Goal: Use online tool/utility: Utilize a website feature to perform a specific function

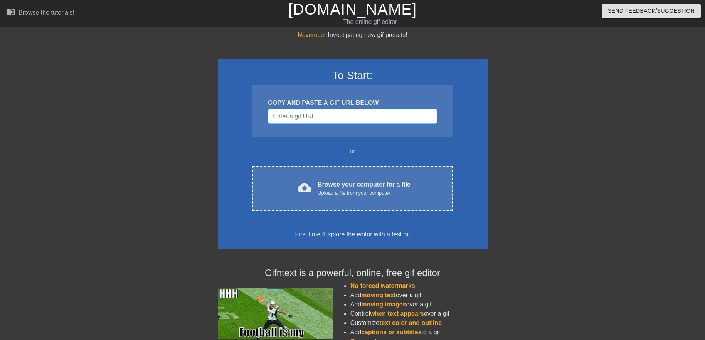
click at [329, 119] on input "Username" at bounding box center [352, 116] width 169 height 15
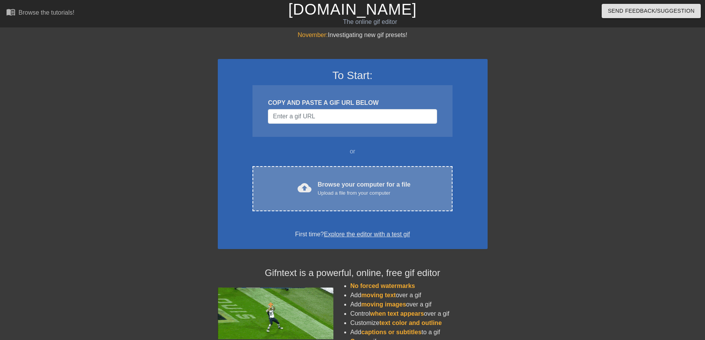
click at [356, 191] on div "Upload a file from your computer" at bounding box center [363, 193] width 93 height 8
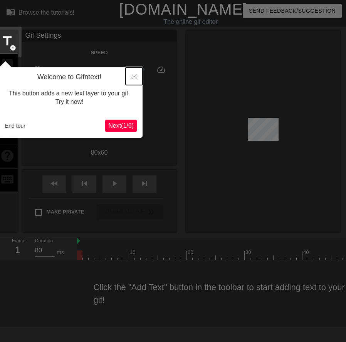
click at [134, 72] on button "Close" at bounding box center [134, 76] width 17 height 18
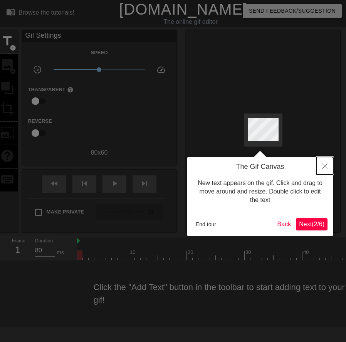
click at [323, 166] on icon "Close" at bounding box center [324, 166] width 5 height 5
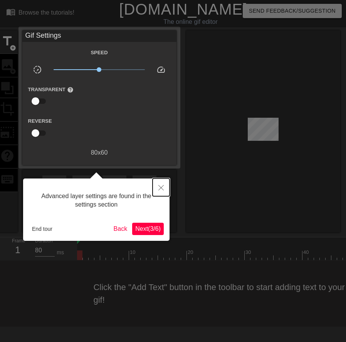
click at [165, 189] on button "Close" at bounding box center [161, 188] width 17 height 18
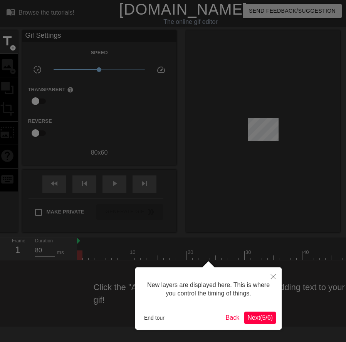
scroll to position [7, 0]
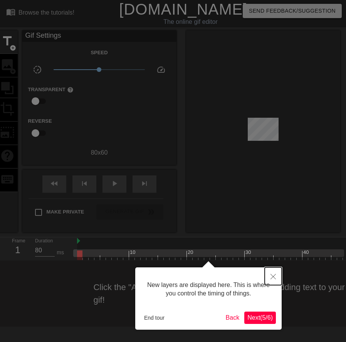
click at [270, 274] on button "Close" at bounding box center [273, 277] width 17 height 18
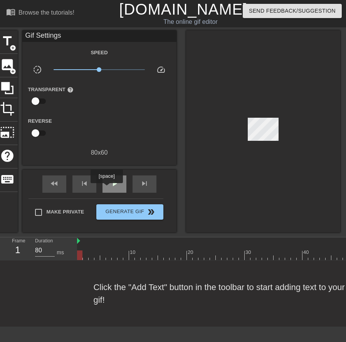
click at [107, 188] on div "play_arrow" at bounding box center [114, 184] width 24 height 17
click at [113, 183] on span "pause" at bounding box center [114, 183] width 9 height 9
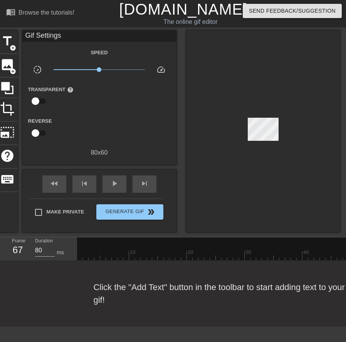
drag, startPoint x: 77, startPoint y: 239, endPoint x: 347, endPoint y: 250, distance: 270.2
click at [346, 250] on html "menu_book Browse the tutorials! [DOMAIN_NAME] The online gif editor Send Feedba…" at bounding box center [173, 163] width 346 height 327
click at [109, 185] on div "play_arrow" at bounding box center [114, 184] width 24 height 17
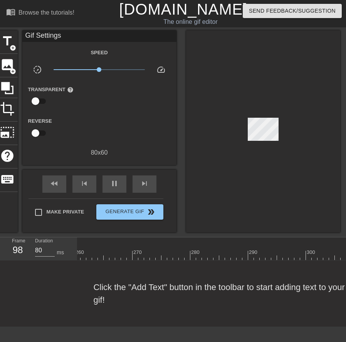
scroll to position [7, 500]
click at [175, 248] on div at bounding box center [176, 250] width 6 height 10
click at [77, 261] on div "Frame 104 Duration 90 ms" at bounding box center [38, 249] width 77 height 23
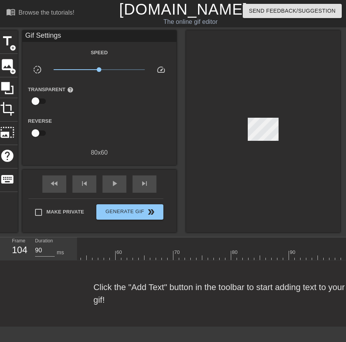
click at [79, 261] on div "Frame 104 Duration 90 ms 10 20 30 40 50 60 70 80 90 100 110 120 130 140 150" at bounding box center [173, 249] width 346 height 23
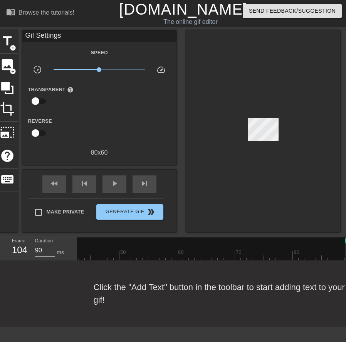
drag, startPoint x: 109, startPoint y: 242, endPoint x: 347, endPoint y: 242, distance: 238.8
click at [346, 242] on html "menu_book Browse the tutorials! [DOMAIN_NAME] The online gif editor Send Feedba…" at bounding box center [173, 163] width 346 height 327
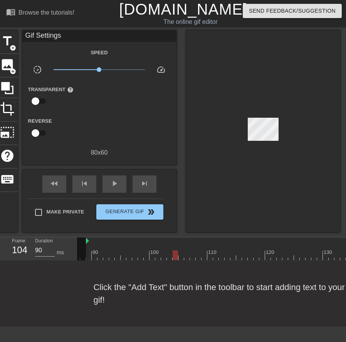
scroll to position [7, 503]
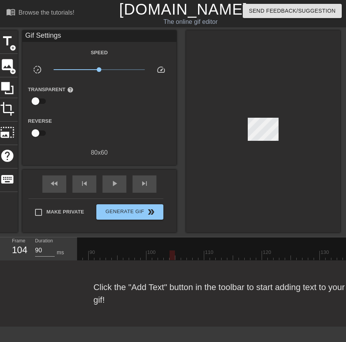
drag, startPoint x: 84, startPoint y: 239, endPoint x: 347, endPoint y: 262, distance: 264.1
click at [346, 262] on html "menu_book Browse the tutorials! [DOMAIN_NAME] The online gif editor Send Feedba…" at bounding box center [173, 163] width 346 height 327
click at [341, 261] on div "10 20 30 40 50 60 70 80 90 100 110 120 130 140 150 160" at bounding box center [211, 249] width 269 height 23
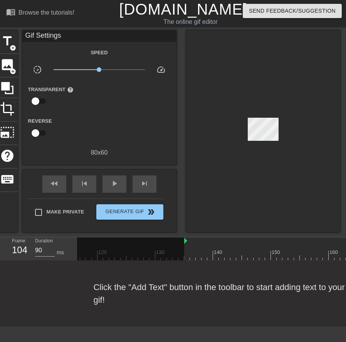
scroll to position [7, 729]
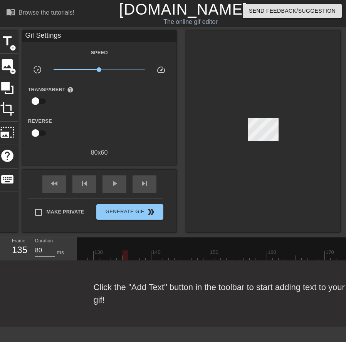
drag, startPoint x: 122, startPoint y: 242, endPoint x: 347, endPoint y: 248, distance: 225.0
click at [346, 248] on html "menu_book Browse the tutorials! [DOMAIN_NAME] The online gif editor Send Feedba…" at bounding box center [173, 163] width 346 height 327
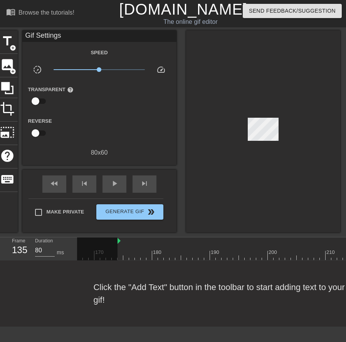
scroll to position [7, 975]
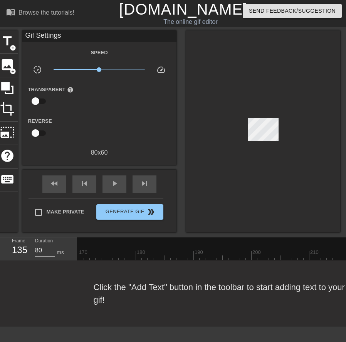
drag, startPoint x: 102, startPoint y: 240, endPoint x: 347, endPoint y: 248, distance: 245.9
click at [346, 248] on html "menu_book Browse the tutorials! [DOMAIN_NAME] The online gif editor Send Feedba…" at bounding box center [173, 163] width 346 height 327
click at [341, 261] on div "10 20 30 40 50 60 70 80 90 100 110 120 130 140 150 160" at bounding box center [211, 249] width 269 height 23
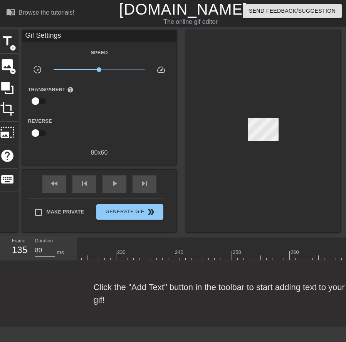
scroll to position [7, 1054]
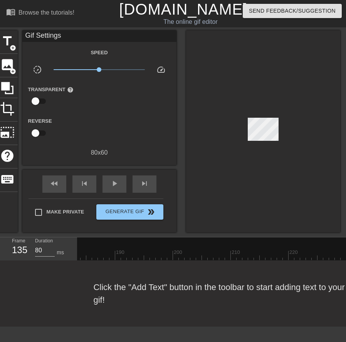
drag, startPoint x: 272, startPoint y: 240, endPoint x: 347, endPoint y: 253, distance: 76.9
click at [346, 253] on html "menu_book Browse the tutorials! [DOMAIN_NAME] The online gif editor Send Feedba…" at bounding box center [173, 163] width 346 height 327
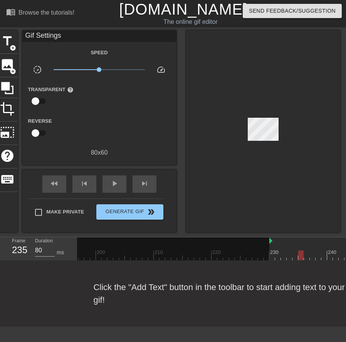
click at [304, 245] on div at bounding box center [301, 250] width 6 height 10
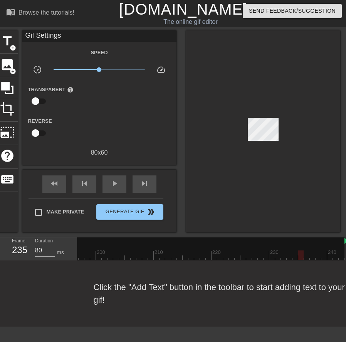
drag, startPoint x: 270, startPoint y: 241, endPoint x: 347, endPoint y: 244, distance: 77.9
click at [346, 244] on html "menu_book Browse the tutorials! [DOMAIN_NAME] The online gif editor Send Feedba…" at bounding box center [173, 163] width 346 height 327
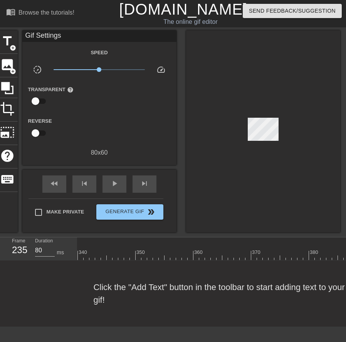
scroll to position [7, 2281]
click at [77, 261] on div "Frame 235 Duration 80 ms" at bounding box center [38, 249] width 77 height 23
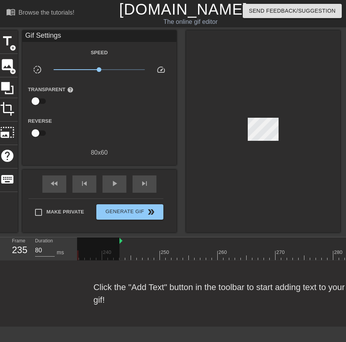
scroll to position [7, 1320]
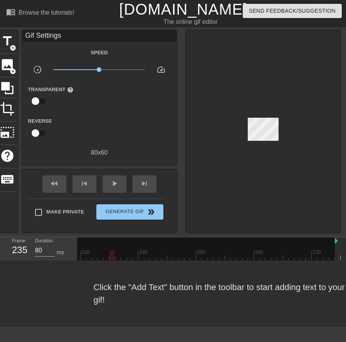
drag, startPoint x: 156, startPoint y: 241, endPoint x: 332, endPoint y: 255, distance: 176.2
click at [336, 261] on div "10 20 30 40 50 60 70 80 90 100 110 120 130 140 150 160" at bounding box center [211, 249] width 269 height 23
drag, startPoint x: 319, startPoint y: 238, endPoint x: 338, endPoint y: 262, distance: 30.7
click at [338, 261] on div "10 20 30 40 50 60 70 80 90 100 110 120 130 140 150 160" at bounding box center [211, 249] width 269 height 23
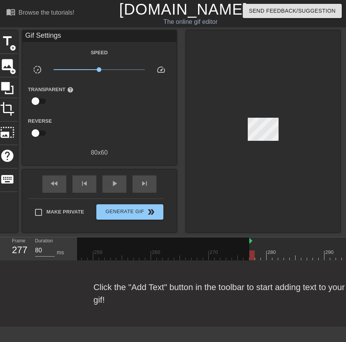
scroll to position [7, 1459]
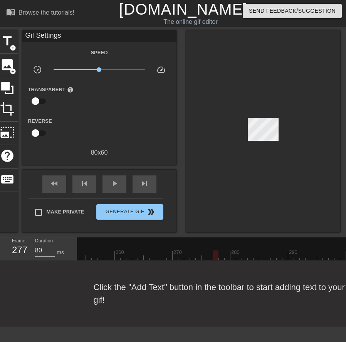
drag, startPoint x: 214, startPoint y: 241, endPoint x: 347, endPoint y: 250, distance: 134.0
click at [346, 250] on html "menu_book Browse the tutorials! [DOMAIN_NAME] The online gif editor Send Feedba…" at bounding box center [173, 163] width 346 height 327
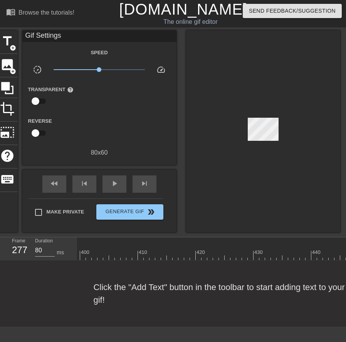
scroll to position [7, 2609]
drag, startPoint x: 149, startPoint y: 252, endPoint x: 153, endPoint y: 235, distance: 17.1
click at [149, 252] on div at bounding box center [151, 256] width 5 height 10
click at [153, 235] on div "menu_book Browse the tutorials! [DOMAIN_NAME] The online gif editor Send Feedba…" at bounding box center [173, 163] width 346 height 327
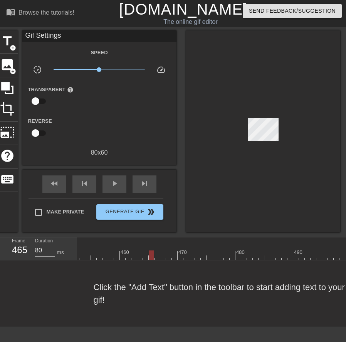
drag, startPoint x: 154, startPoint y: 239, endPoint x: 141, endPoint y: 257, distance: 21.7
click at [141, 257] on div at bounding box center [139, 256] width 5 height 10
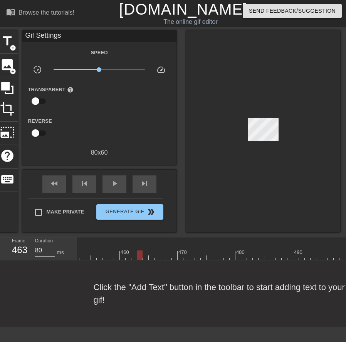
click at [235, 246] on div "480" at bounding box center [238, 250] width 6 height 10
click at [236, 246] on div "480" at bounding box center [238, 250] width 6 height 10
drag, startPoint x: 236, startPoint y: 246, endPoint x: 241, endPoint y: 259, distance: 13.5
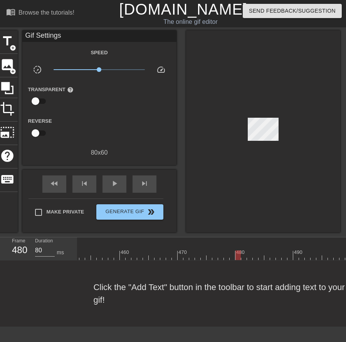
click at [244, 246] on div at bounding box center [244, 250] width 6 height 10
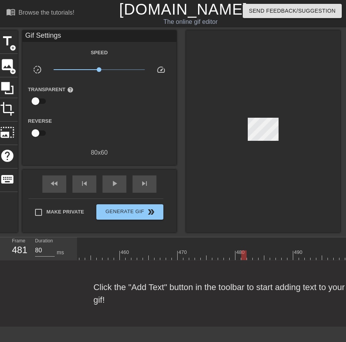
click at [244, 252] on div at bounding box center [243, 256] width 5 height 10
click at [247, 256] on div at bounding box center [243, 256] width 5 height 10
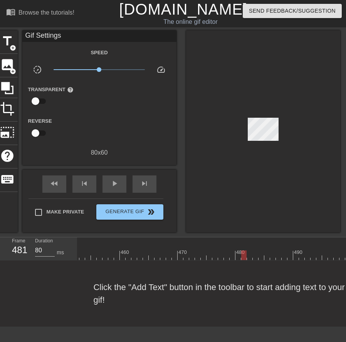
click at [226, 246] on div at bounding box center [227, 250] width 6 height 10
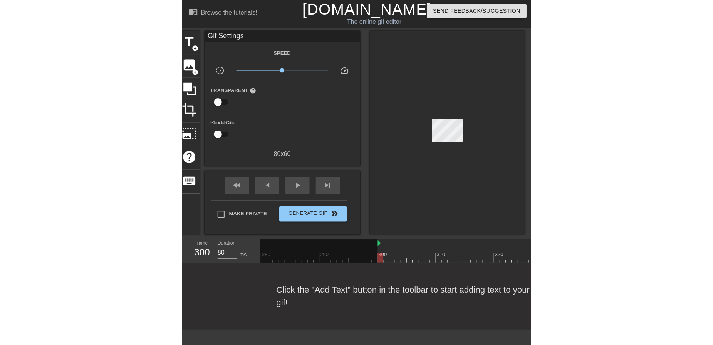
scroll to position [7, 1674]
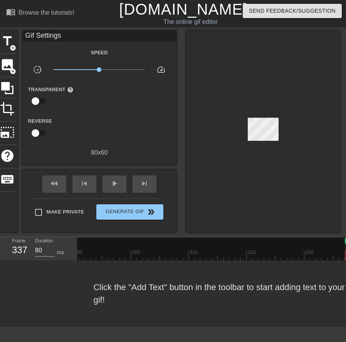
drag, startPoint x: 133, startPoint y: 241, endPoint x: 347, endPoint y: 255, distance: 215.4
click at [346, 255] on html "menu_book Browse the tutorials! [DOMAIN_NAME] The online gif editor Send Feedba…" at bounding box center [173, 163] width 346 height 327
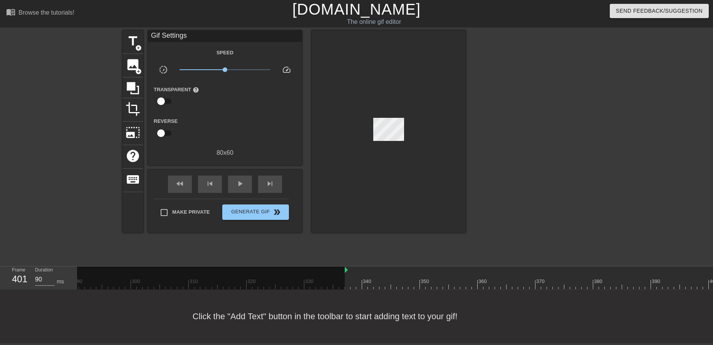
drag, startPoint x: 347, startPoint y: 287, endPoint x: 719, endPoint y: 269, distance: 371.7
click at [704, 269] on html "menu_book Browse the tutorials! [DOMAIN_NAME] The online gif editor Send Feedba…" at bounding box center [356, 171] width 713 height 343
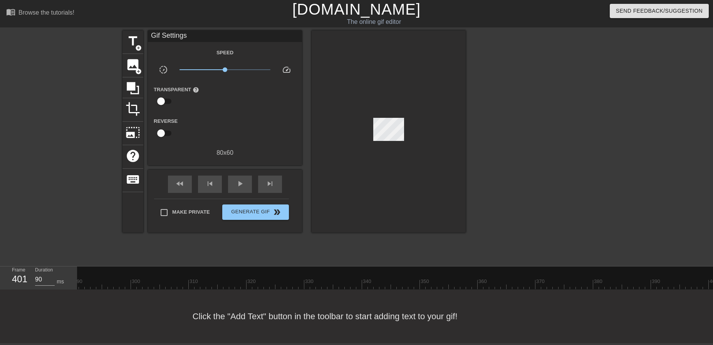
drag, startPoint x: 346, startPoint y: 271, endPoint x: 719, endPoint y: 274, distance: 373.3
click at [704, 274] on html "menu_book Browse the tutorials! [DOMAIN_NAME] The online gif editor Send Feedba…" at bounding box center [356, 171] width 713 height 343
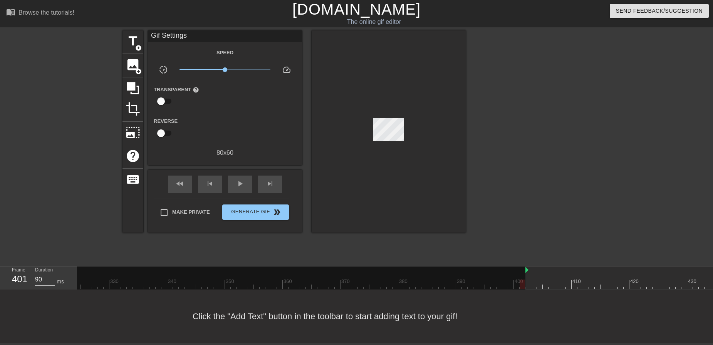
scroll to position [7, 3103]
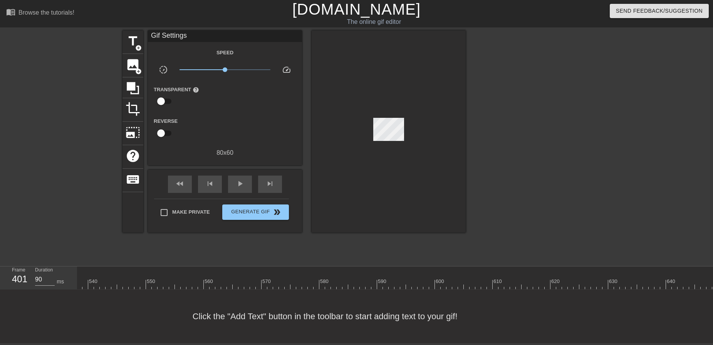
drag, startPoint x: 381, startPoint y: 262, endPoint x: 384, endPoint y: 270, distance: 8.3
click at [381, 262] on div "menu_book Browse the tutorials! [DOMAIN_NAME] The online gif editor Send Feedba…" at bounding box center [356, 171] width 713 height 343
click at [408, 275] on div at bounding box center [409, 279] width 6 height 10
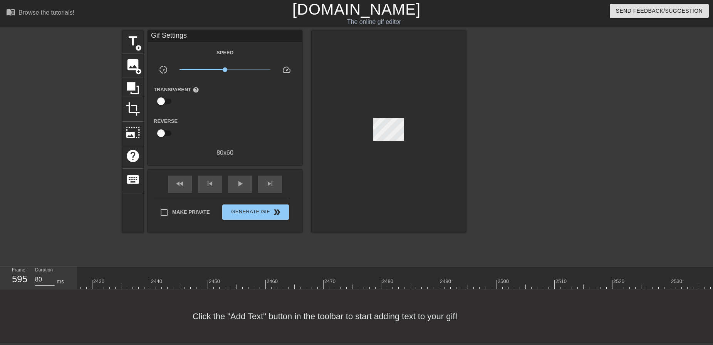
scroll to position [7, 16359]
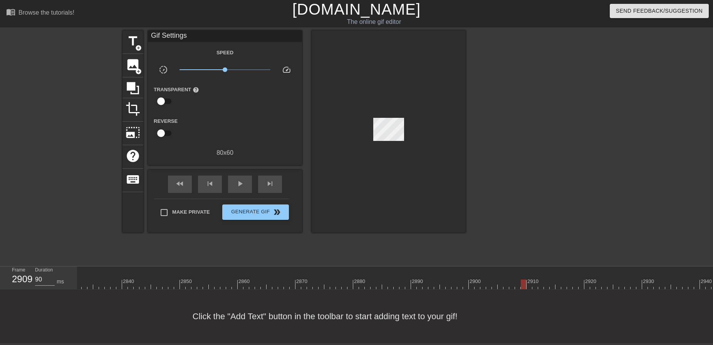
click at [646, 278] on div "2930" at bounding box center [649, 282] width 13 height 8
click at [647, 278] on div "2930" at bounding box center [649, 282] width 13 height 8
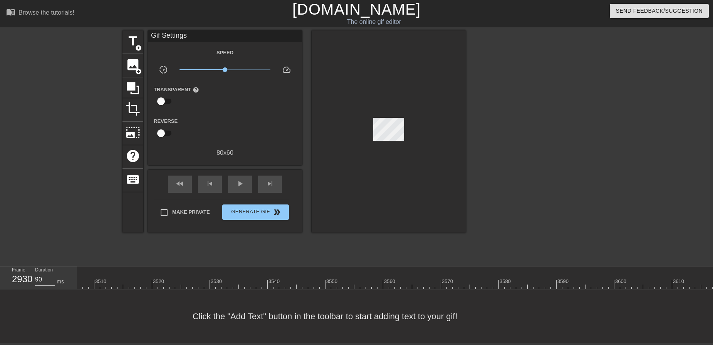
drag, startPoint x: 270, startPoint y: 270, endPoint x: 269, endPoint y: 274, distance: 3.9
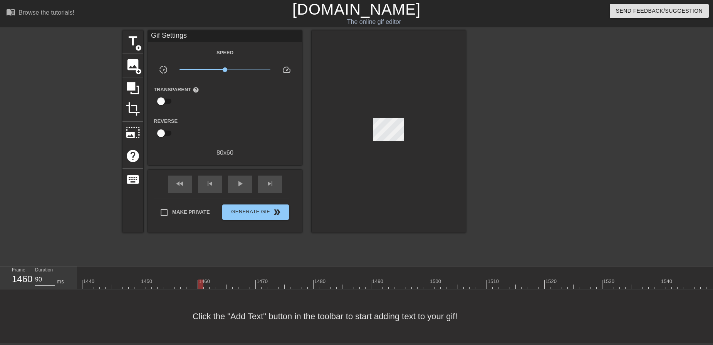
scroll to position [7, 4930]
click at [115, 290] on div "10 20 30 40 50 60 70 80 90 100 110 120 130 140 150 160" at bounding box center [395, 278] width 636 height 23
click at [22, 277] on div "1460" at bounding box center [18, 279] width 12 height 14
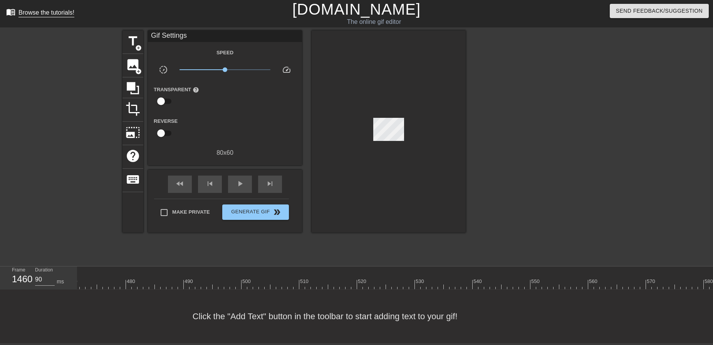
click at [18, 17] on link "menu_book Browse the tutorials!" at bounding box center [40, 13] width 68 height 12
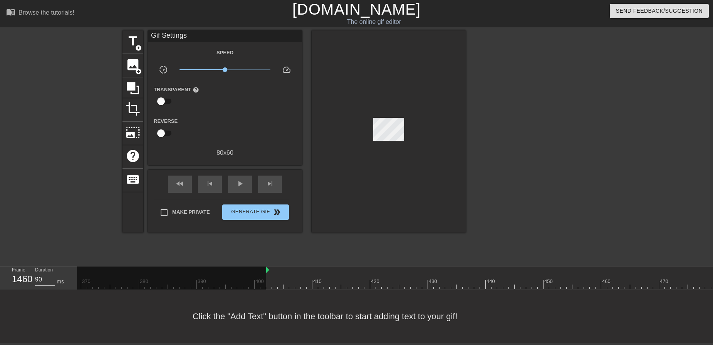
scroll to position [7, 2113]
click at [295, 277] on div at bounding box center [296, 279] width 6 height 10
click at [294, 277] on div at bounding box center [296, 279] width 6 height 10
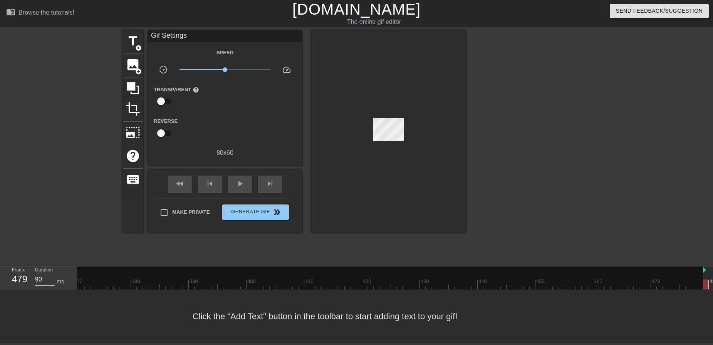
scroll to position [4, 0]
drag, startPoint x: 259, startPoint y: 272, endPoint x: 633, endPoint y: 282, distance: 373.8
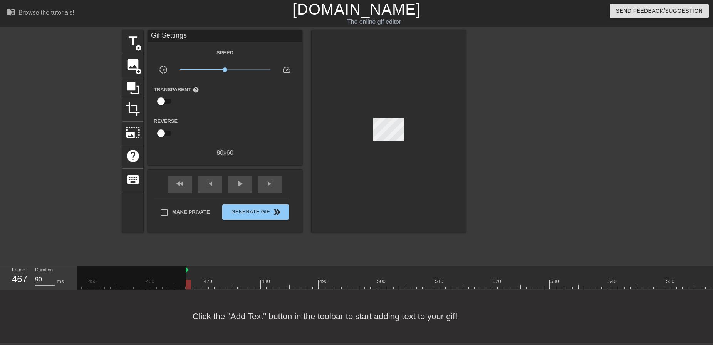
scroll to position [0, 2584]
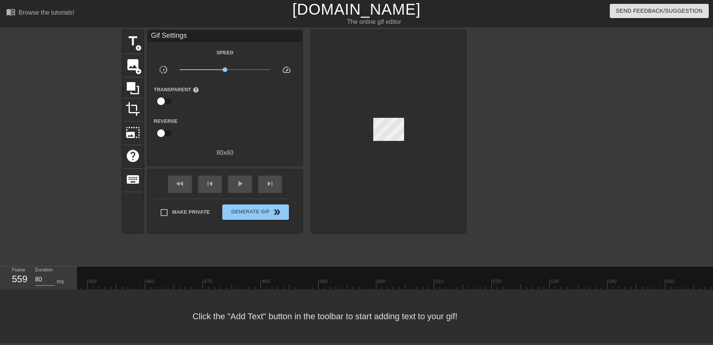
drag, startPoint x: 186, startPoint y: 263, endPoint x: 719, endPoint y: 272, distance: 532.4
click at [704, 272] on html "menu_book Browse the tutorials! [DOMAIN_NAME] The online gif editor Send Feedba…" at bounding box center [356, 171] width 713 height 343
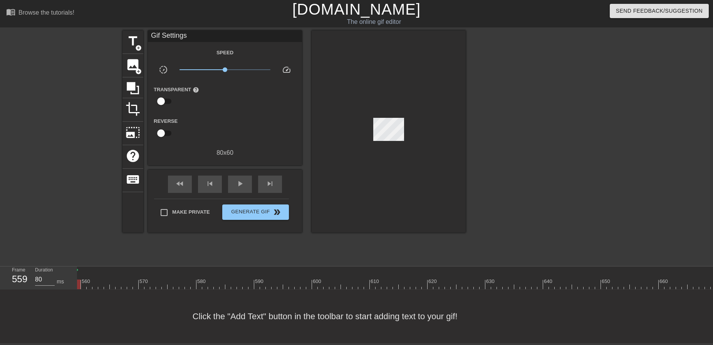
scroll to position [0, 3227]
drag, startPoint x: 77, startPoint y: 267, endPoint x: 89, endPoint y: 269, distance: 12.1
drag, startPoint x: 77, startPoint y: 266, endPoint x: 85, endPoint y: 267, distance: 8.2
click at [85, 267] on div "Frame 559 Duration 80 ms 10 20 30 40 50 60 70 80 90 100 110 120 130 140 150" at bounding box center [356, 278] width 713 height 23
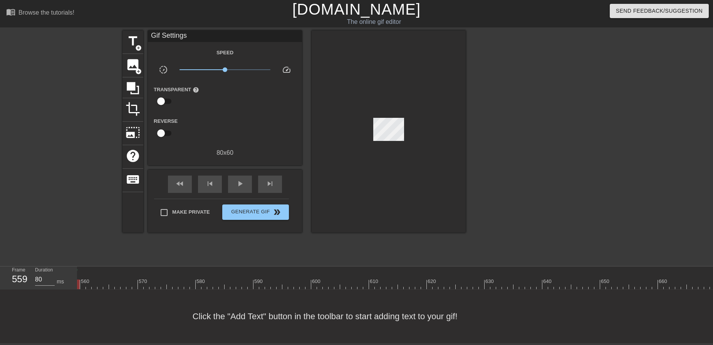
scroll to position [0, 3212]
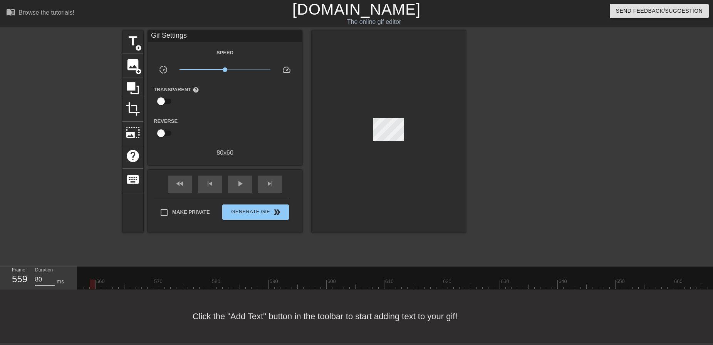
drag, startPoint x: 91, startPoint y: 266, endPoint x: 719, endPoint y: 270, distance: 628.3
click at [704, 270] on html "menu_book Browse the tutorials! [DOMAIN_NAME] The online gif editor Send Feedba…" at bounding box center [356, 171] width 713 height 343
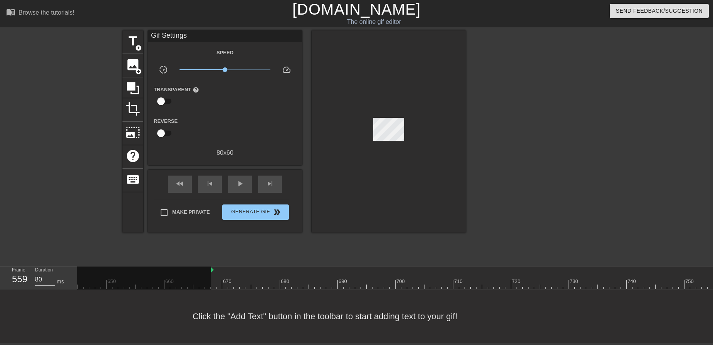
scroll to position [0, 3772]
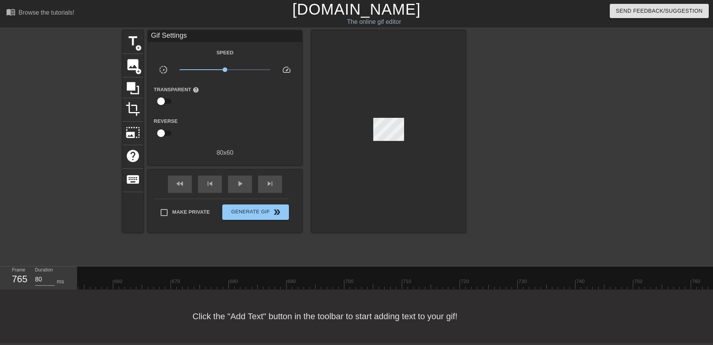
drag, startPoint x: 160, startPoint y: 267, endPoint x: 719, endPoint y: 264, distance: 558.9
click at [704, 264] on html "menu_book Browse the tutorials! [DOMAIN_NAME] The online gif editor Send Feedba…" at bounding box center [356, 171] width 713 height 343
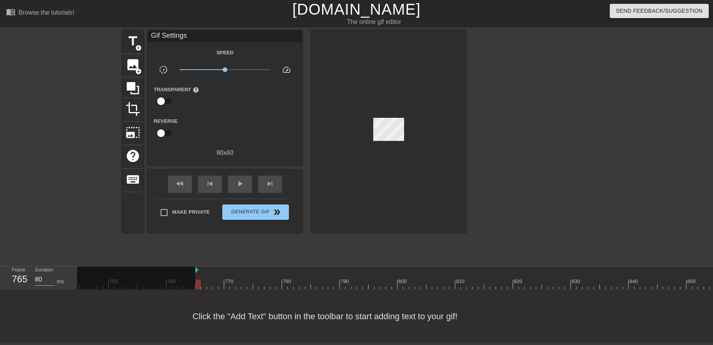
scroll to position [0, 4327]
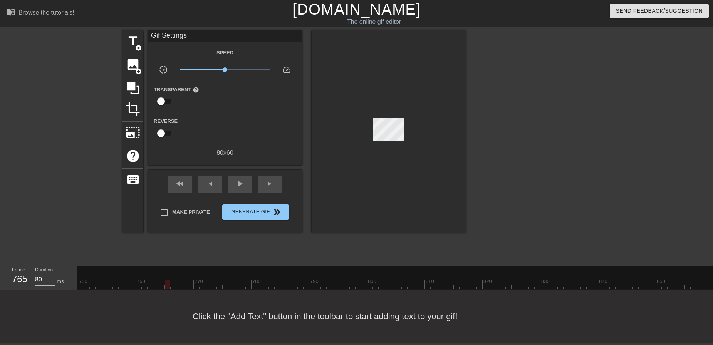
drag, startPoint x: 165, startPoint y: 264, endPoint x: 719, endPoint y: 268, distance: 554.0
click at [704, 268] on html "menu_book Browse the tutorials! [DOMAIN_NAME] The online gif editor Send Feedba…" at bounding box center [356, 171] width 713 height 343
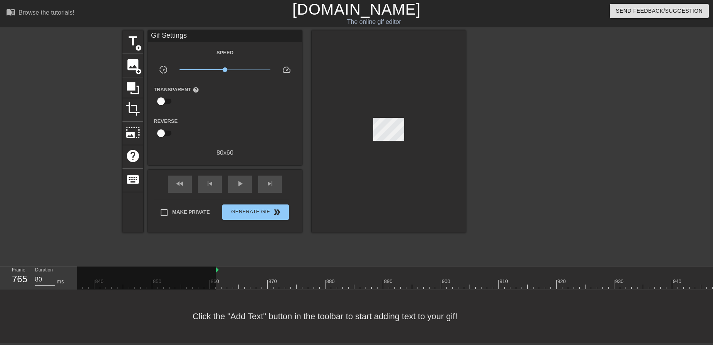
scroll to position [0, 4898]
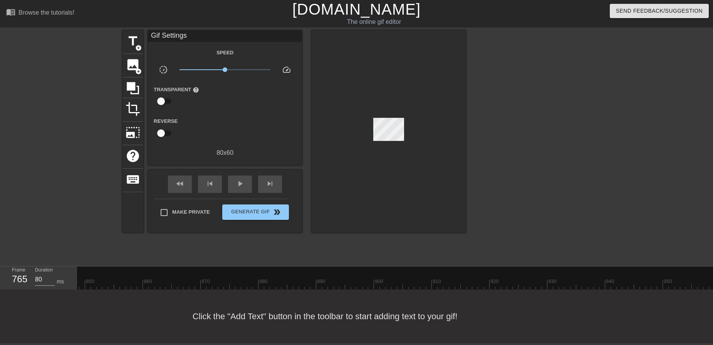
drag, startPoint x: 149, startPoint y: 267, endPoint x: 719, endPoint y: 269, distance: 569.3
click at [704, 269] on html "menu_book Browse the tutorials! [DOMAIN_NAME] The online gif editor Send Feedba…" at bounding box center [356, 171] width 713 height 343
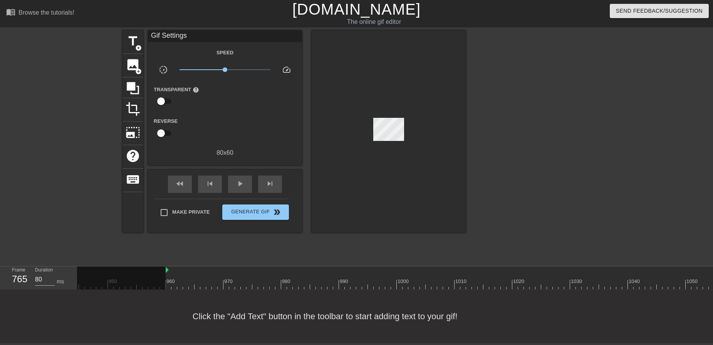
scroll to position [0, 5483]
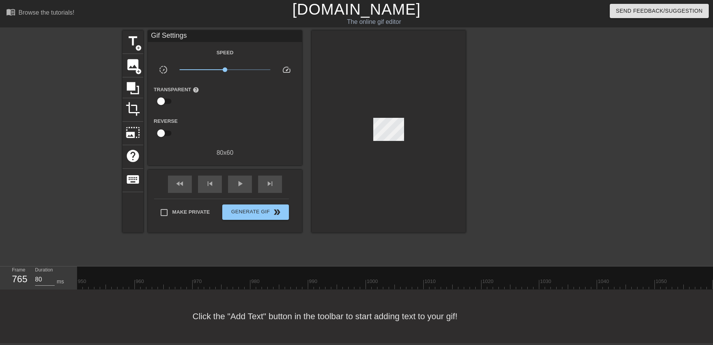
drag, startPoint x: 136, startPoint y: 264, endPoint x: 719, endPoint y: 277, distance: 583.4
click at [704, 277] on html "menu_book Browse the tutorials! [DOMAIN_NAME] The online gif editor Send Feedba…" at bounding box center [356, 171] width 713 height 343
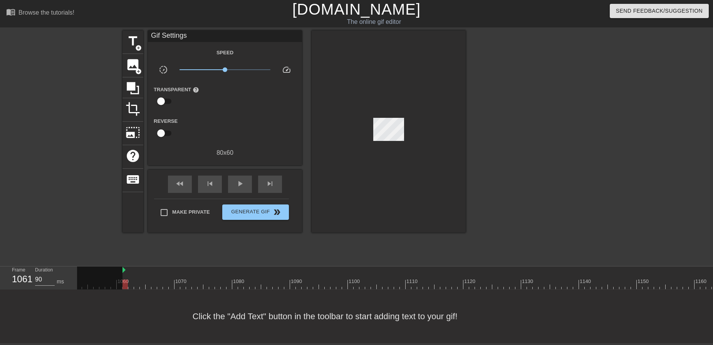
scroll to position [0, 6079]
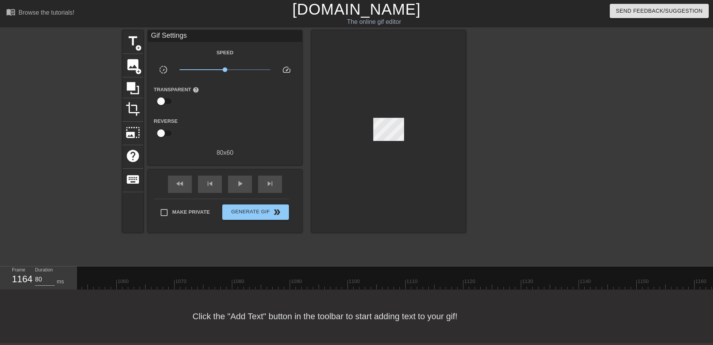
drag, startPoint x: 124, startPoint y: 264, endPoint x: 719, endPoint y: 294, distance: 595.5
click at [704, 294] on html "menu_book Browse the tutorials! [DOMAIN_NAME] The online gif editor Send Feedba…" at bounding box center [356, 171] width 713 height 343
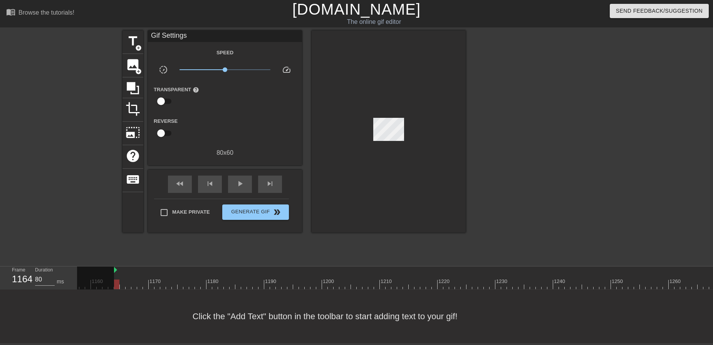
scroll to position [0, 6686]
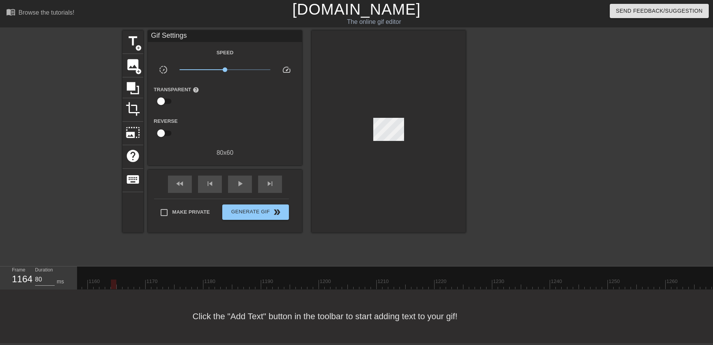
drag, startPoint x: 112, startPoint y: 266, endPoint x: 719, endPoint y: 266, distance: 606.3
click at [704, 266] on html "menu_book Browse the tutorials! [DOMAIN_NAME] The online gif editor Send Feedba…" at bounding box center [356, 171] width 713 height 343
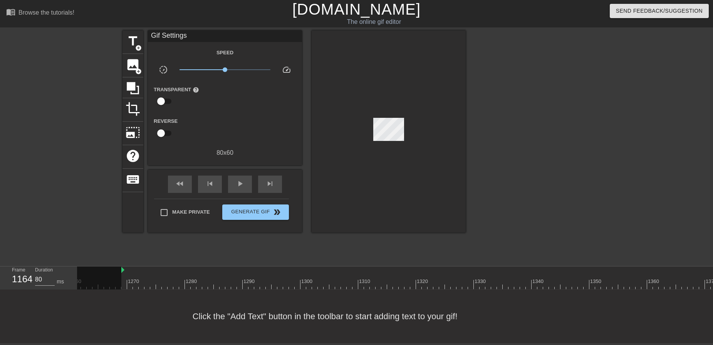
scroll to position [0, 7293]
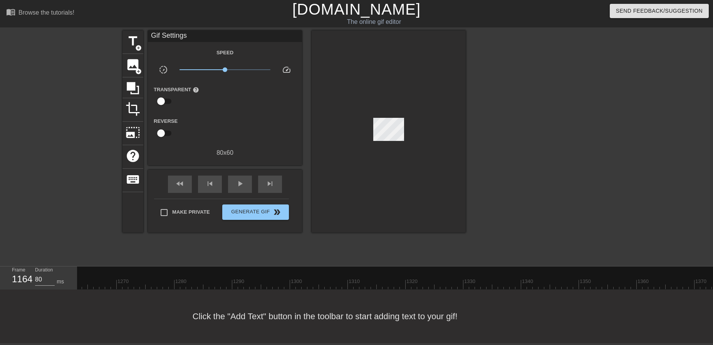
drag, startPoint x: 111, startPoint y: 268, endPoint x: 719, endPoint y: 272, distance: 607.5
click at [704, 272] on html "menu_book Browse the tutorials! [DOMAIN_NAME] The online gif editor Send Feedba…" at bounding box center [356, 171] width 713 height 343
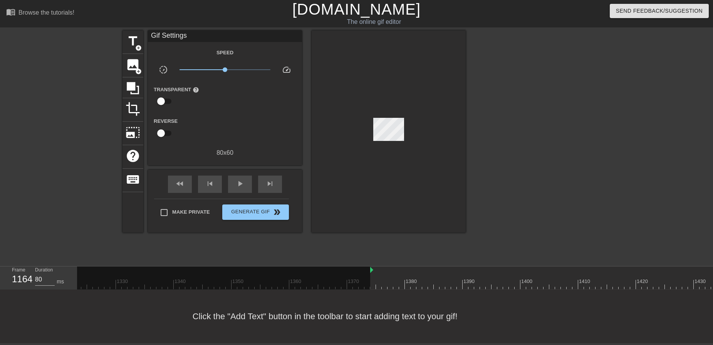
scroll to position [0, 7642]
click at [230, 183] on div "play_arrow" at bounding box center [240, 184] width 24 height 17
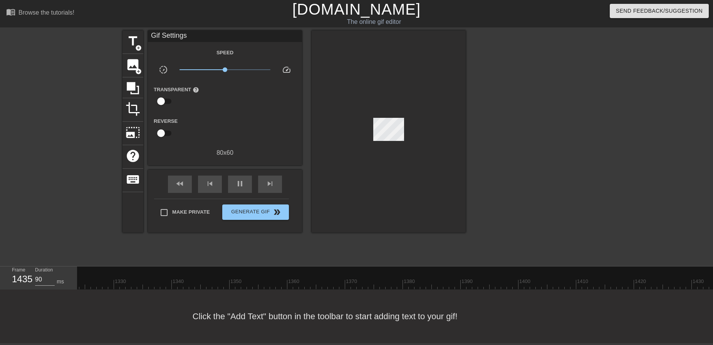
drag, startPoint x: 369, startPoint y: 268, endPoint x: 715, endPoint y: 273, distance: 345.6
click at [704, 273] on html "menu_book Browse the tutorials! [DOMAIN_NAME] The online gif editor Send Feedba…" at bounding box center [356, 171] width 713 height 343
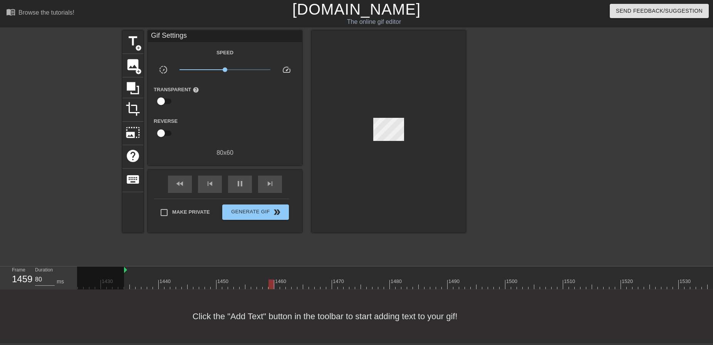
scroll to position [0, 8234]
click at [239, 179] on span "pause" at bounding box center [239, 183] width 9 height 9
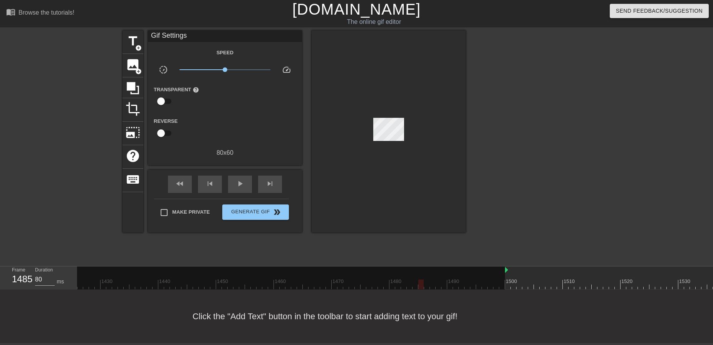
drag, startPoint x: 125, startPoint y: 269, endPoint x: 505, endPoint y: 282, distance: 380.4
click at [244, 182] on span "play_arrow" at bounding box center [239, 183] width 9 height 9
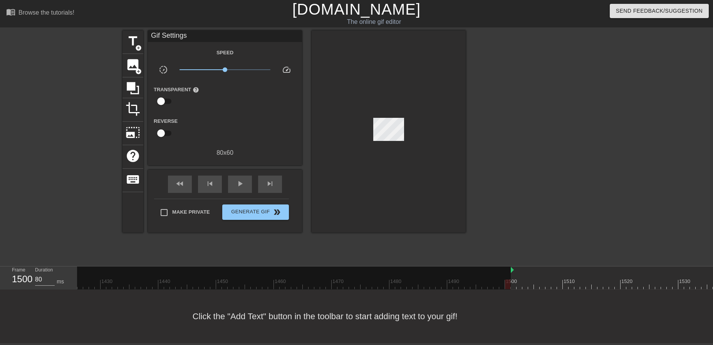
drag, startPoint x: 505, startPoint y: 264, endPoint x: 511, endPoint y: 266, distance: 6.0
drag, startPoint x: 511, startPoint y: 263, endPoint x: 524, endPoint y: 271, distance: 14.3
click at [244, 179] on span "play_arrow" at bounding box center [239, 183] width 9 height 9
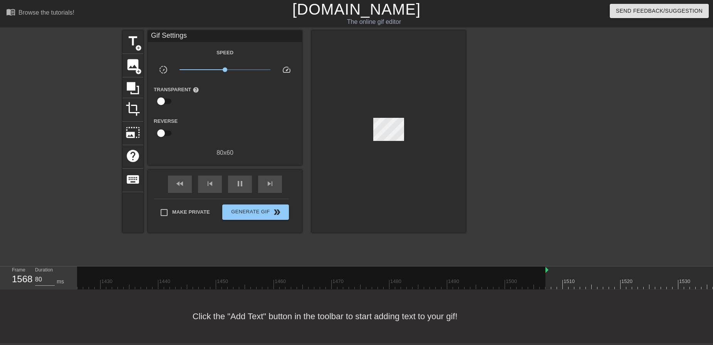
drag, startPoint x: 523, startPoint y: 269, endPoint x: 546, endPoint y: 272, distance: 23.6
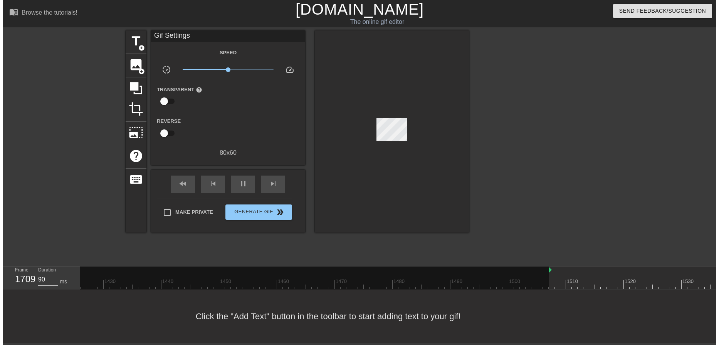
scroll to position [0, 0]
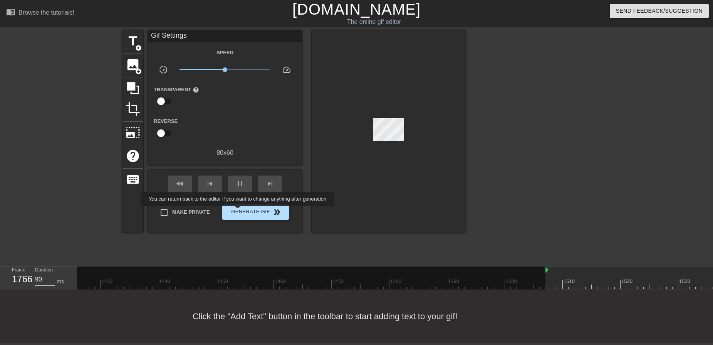
type input "80"
click at [238, 211] on span "Generate Gif double_arrow" at bounding box center [255, 212] width 60 height 9
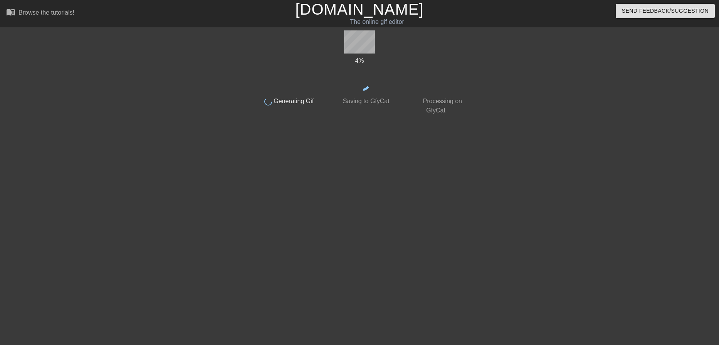
click at [608, 265] on html "menu_book Browse the tutorials! [DOMAIN_NAME] The online gif editor Send Feedba…" at bounding box center [359, 132] width 719 height 265
